Goal: Obtain resource: Obtain resource

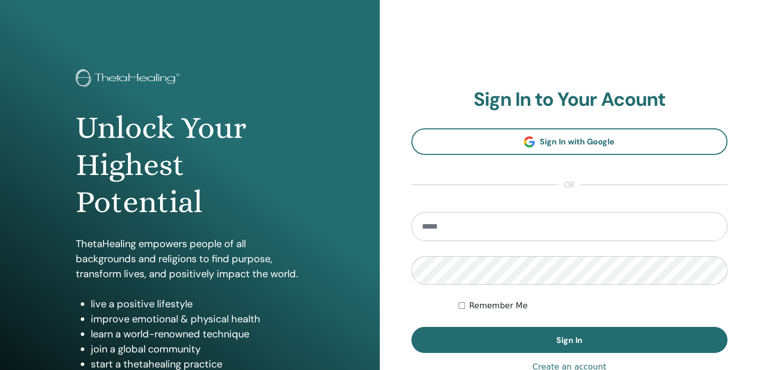
click at [432, 228] on input "email" at bounding box center [569, 226] width 316 height 29
type input "**********"
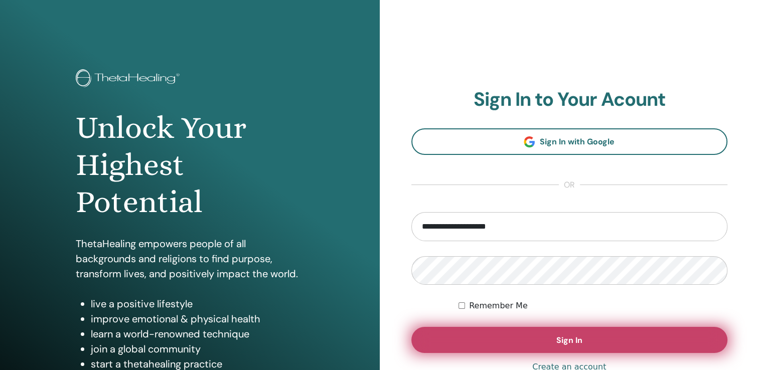
click at [569, 344] on span "Sign In" at bounding box center [569, 340] width 26 height 11
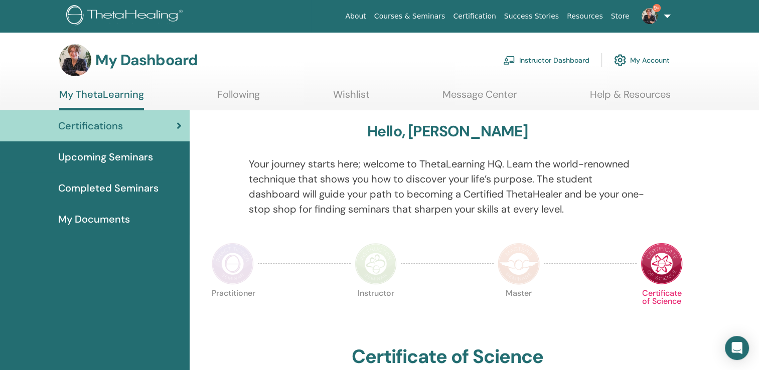
click at [543, 63] on link "Instructor Dashboard" at bounding box center [546, 60] width 86 height 22
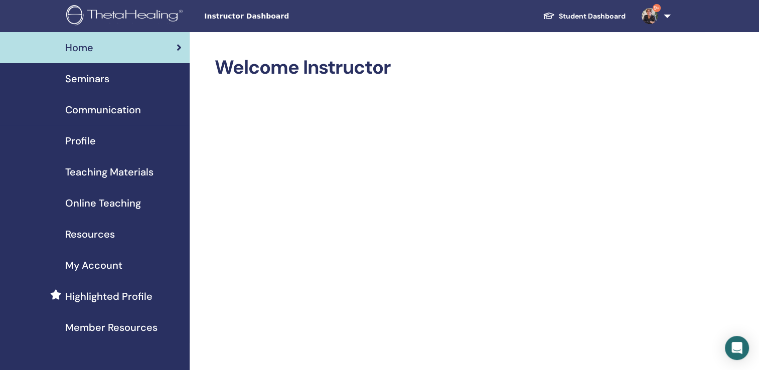
click at [130, 169] on span "Teaching Materials" at bounding box center [109, 171] width 88 height 15
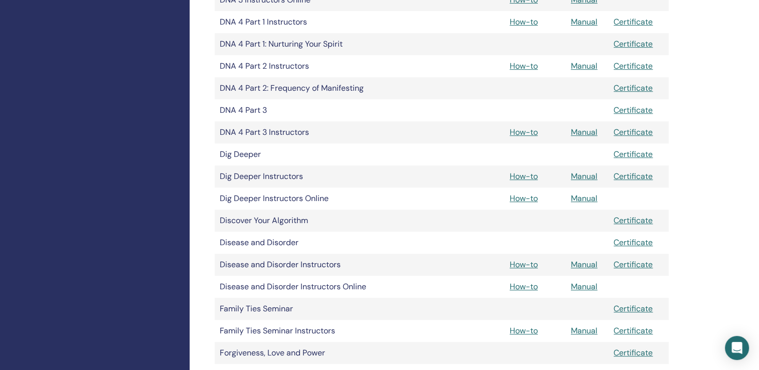
scroll to position [562, 0]
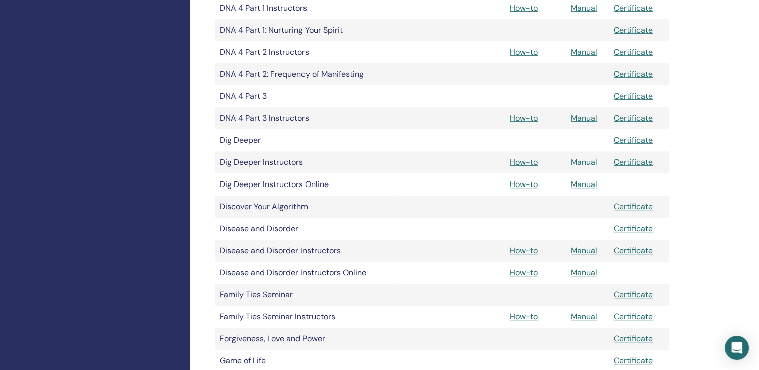
click at [589, 161] on link "Manual" at bounding box center [584, 162] width 27 height 11
